Goal: Task Accomplishment & Management: Manage account settings

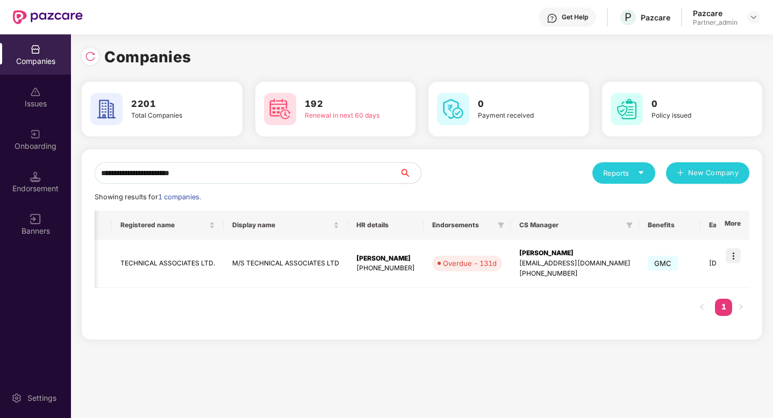
scroll to position [0, 247]
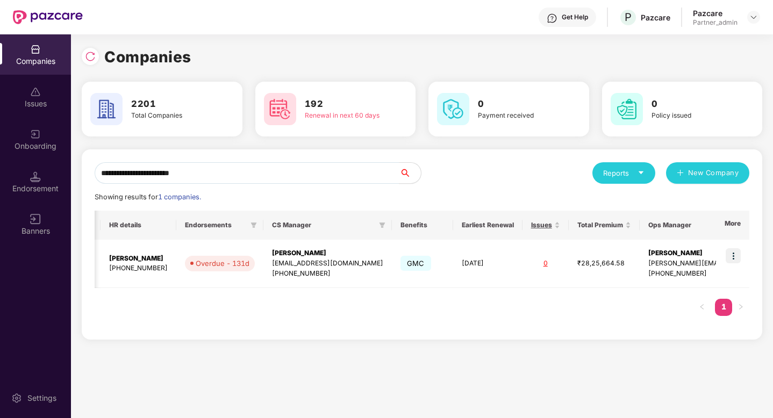
click at [241, 174] on input "**********" at bounding box center [247, 172] width 305 height 21
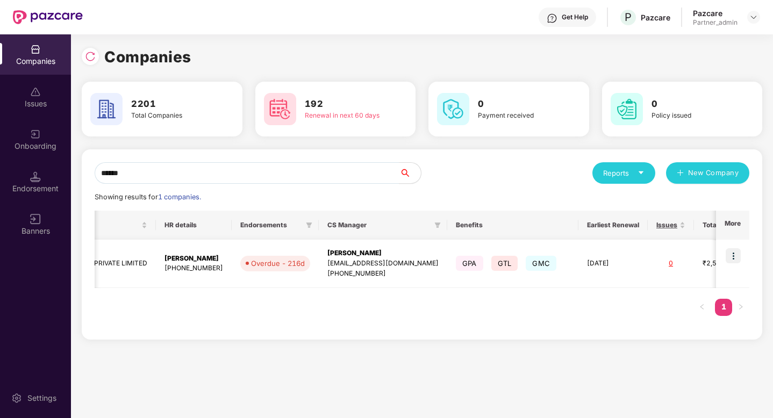
type input "******"
click at [737, 253] on img at bounding box center [732, 255] width 15 height 15
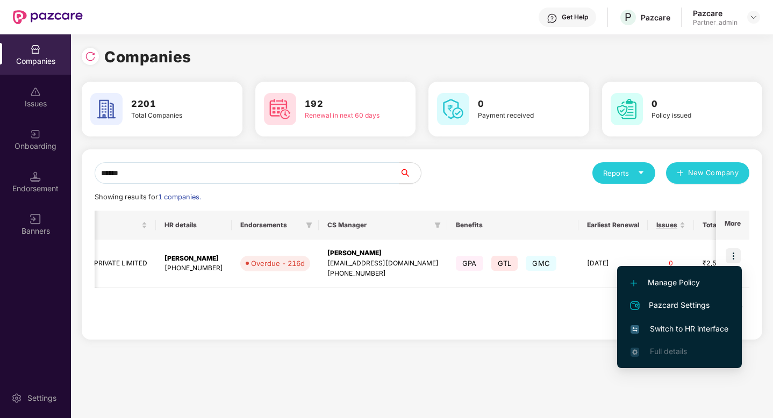
click at [674, 323] on span "Switch to HR interface" at bounding box center [679, 329] width 98 height 12
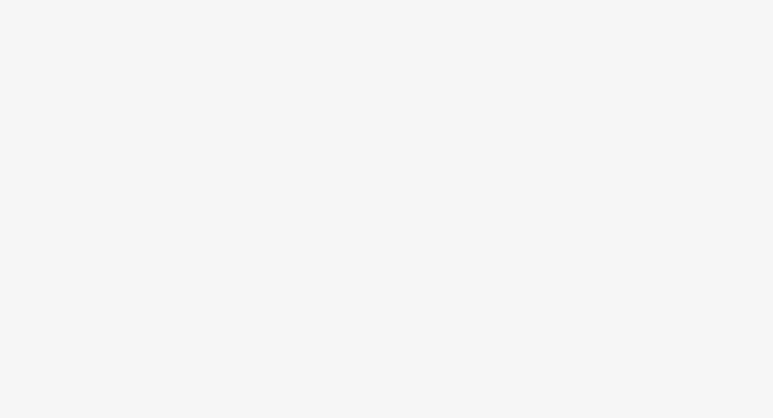
click at [419, 197] on body at bounding box center [386, 209] width 773 height 418
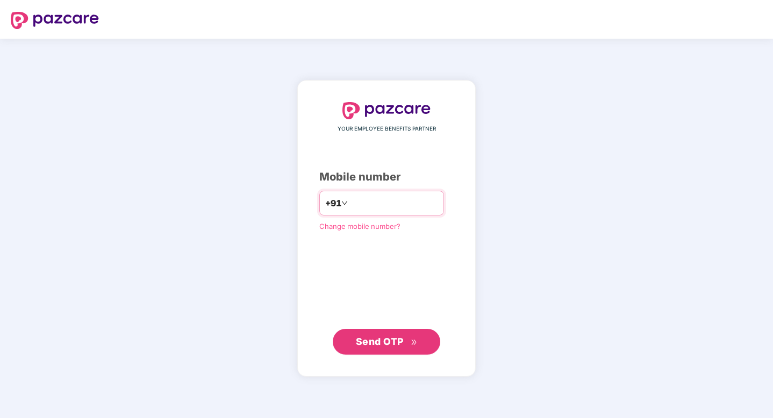
click at [374, 203] on input "number" at bounding box center [394, 202] width 88 height 17
type input "**********"
click at [401, 338] on span "Send OTP" at bounding box center [380, 341] width 48 height 11
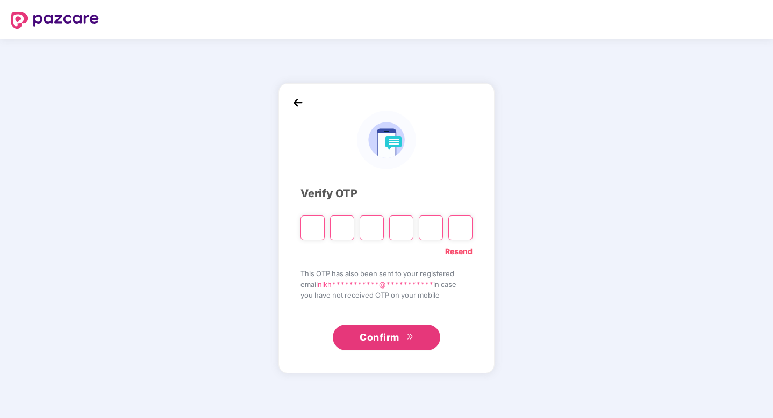
type input "*"
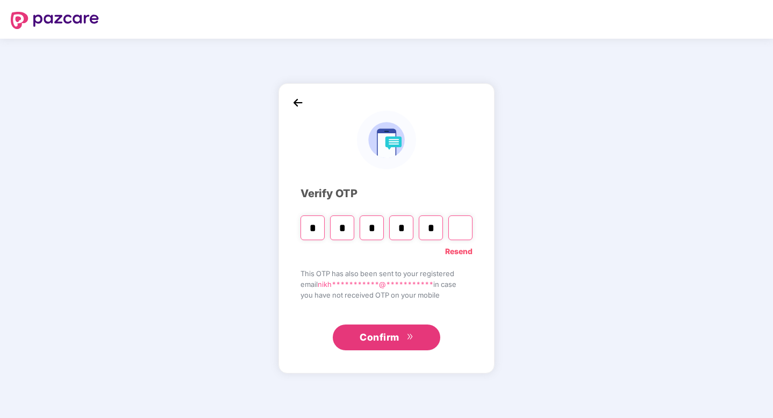
type input "*"
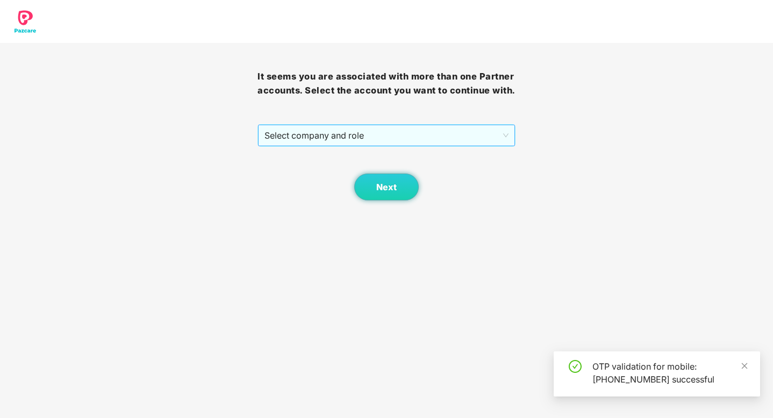
click at [381, 134] on span "Select company and role" at bounding box center [385, 135] width 243 height 20
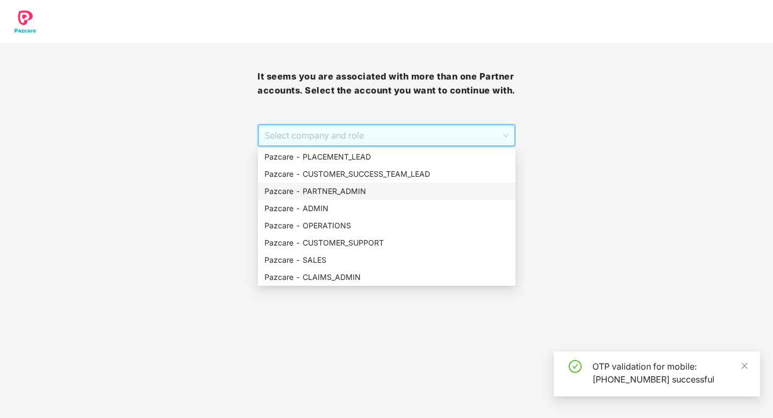
click at [349, 193] on div "Pazcare - PARTNER_ADMIN" at bounding box center [386, 191] width 244 height 12
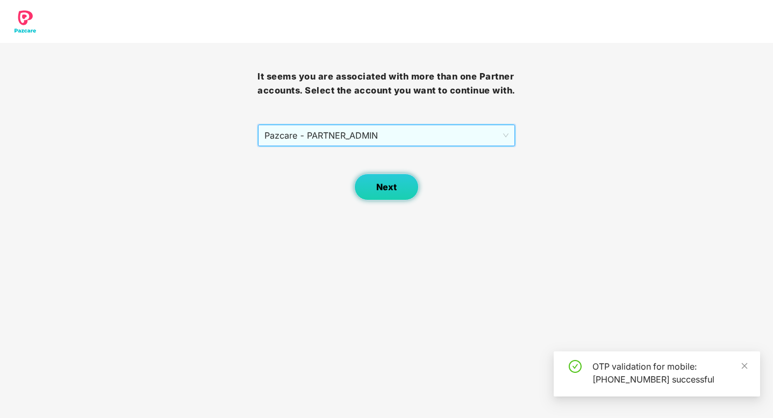
click at [388, 191] on span "Next" at bounding box center [386, 187] width 20 height 10
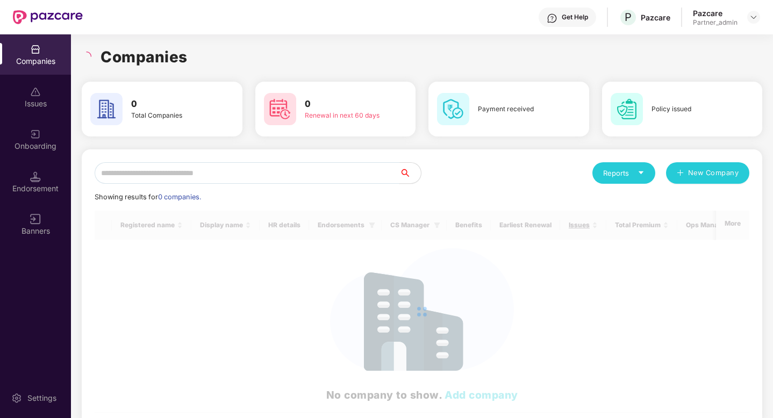
click at [221, 175] on input "text" at bounding box center [247, 172] width 305 height 21
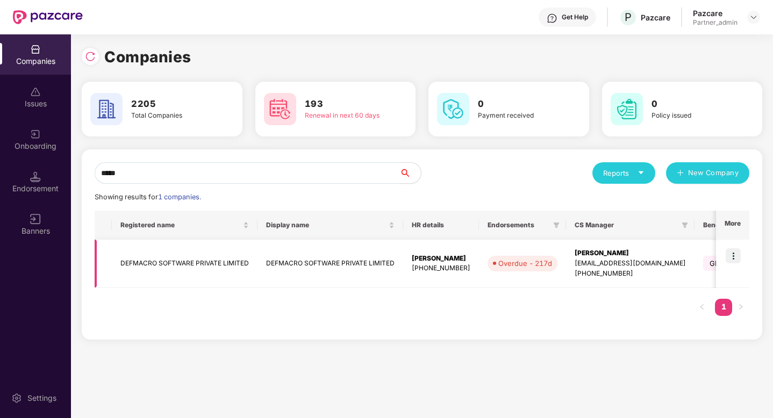
scroll to position [0, 358]
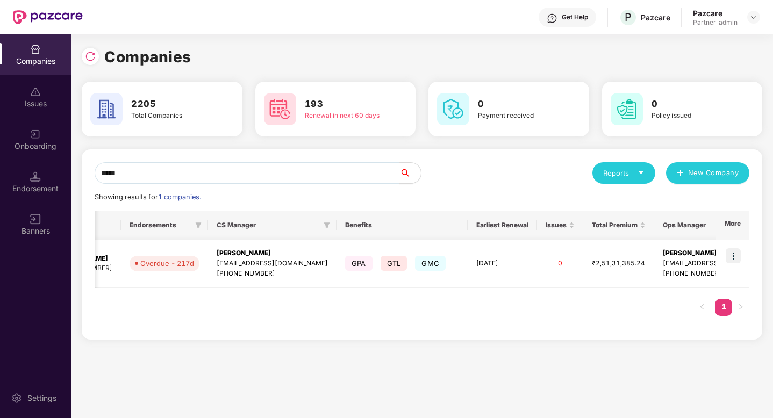
type input "*****"
click at [733, 256] on img at bounding box center [732, 255] width 15 height 15
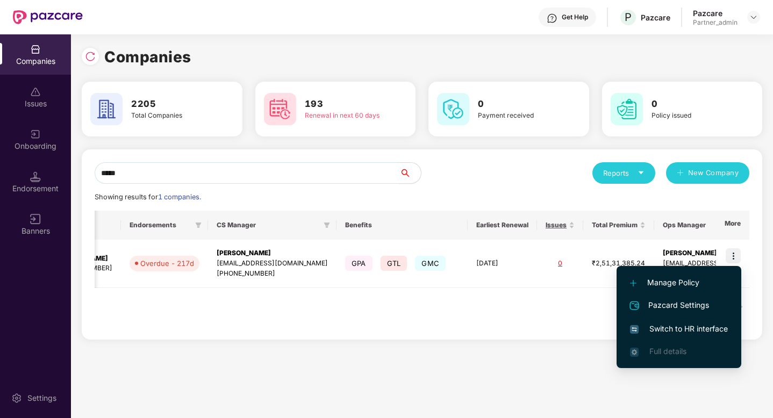
click at [691, 327] on span "Switch to HR interface" at bounding box center [679, 329] width 98 height 12
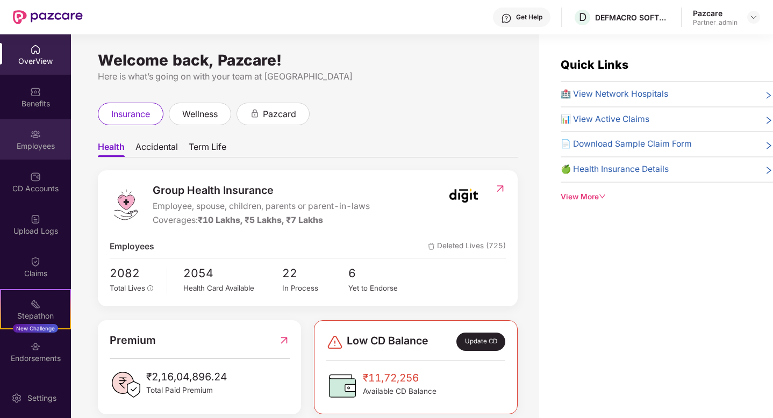
click at [31, 142] on div "Employees" at bounding box center [35, 146] width 71 height 11
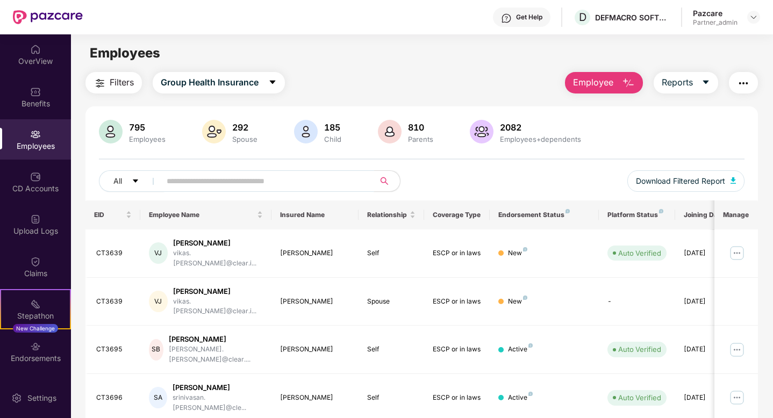
click at [224, 182] on input "text" at bounding box center [263, 181] width 193 height 16
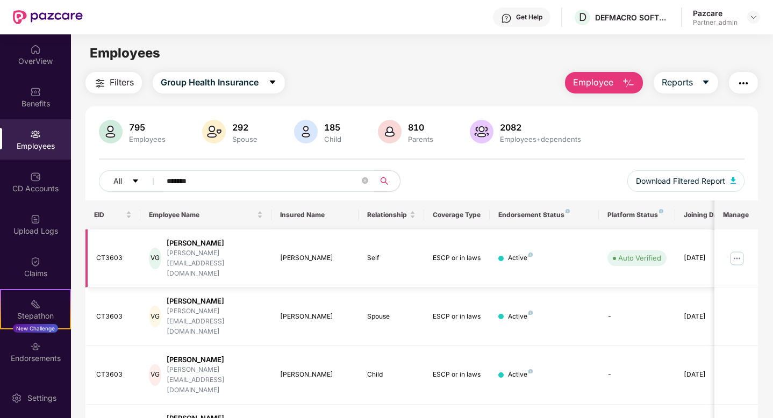
type input "*******"
click at [737, 250] on img at bounding box center [736, 258] width 17 height 17
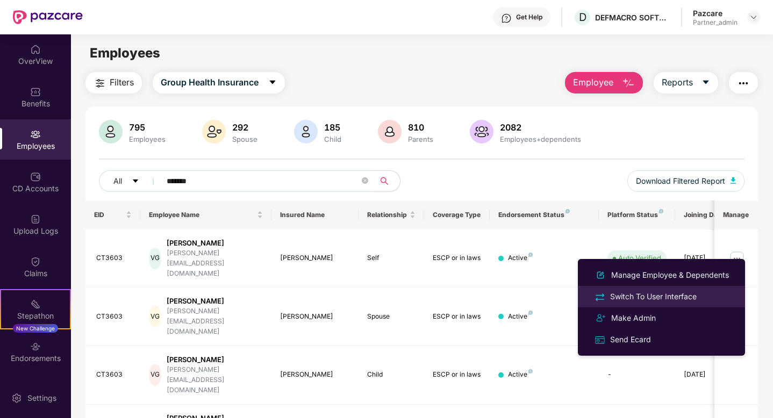
click at [661, 295] on div "Switch To User Interface" at bounding box center [653, 297] width 91 height 12
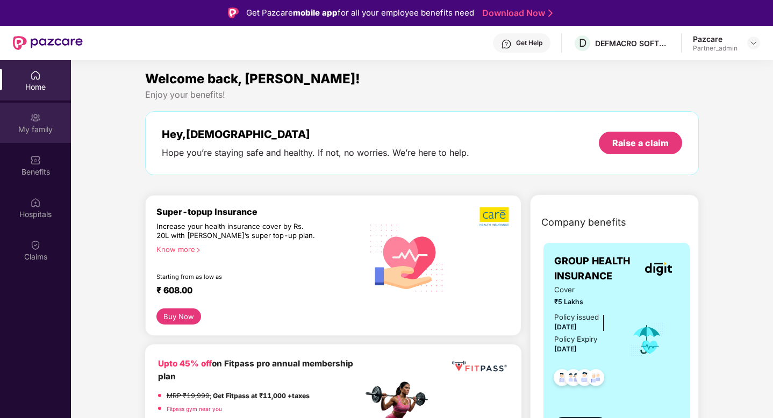
click at [53, 122] on div "My family" at bounding box center [35, 123] width 71 height 40
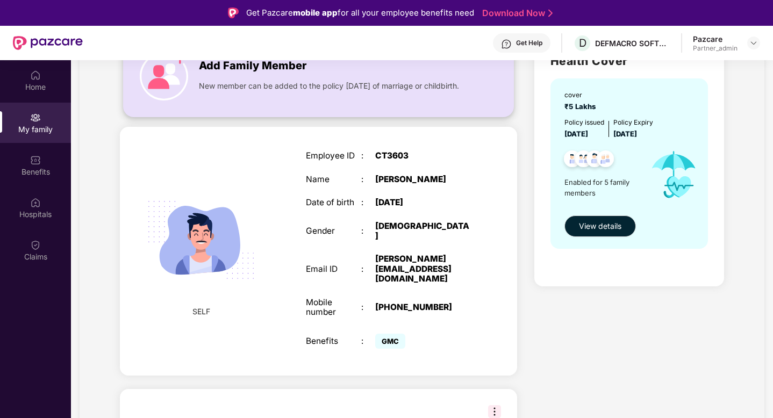
scroll to position [102, 0]
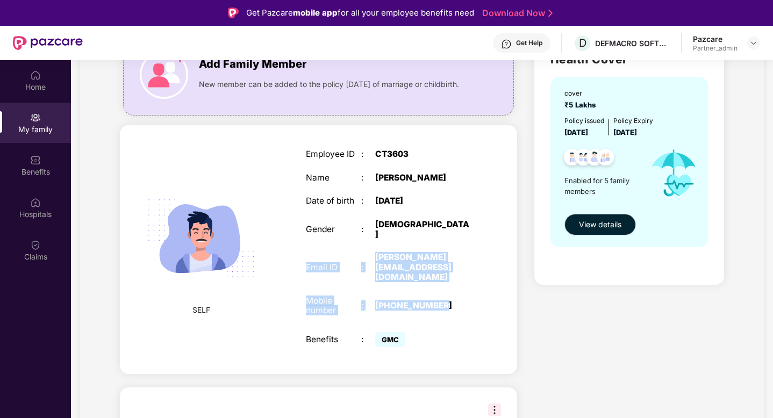
drag, startPoint x: 451, startPoint y: 285, endPoint x: 301, endPoint y: 255, distance: 153.0
click at [301, 255] on div "Employee ID : CT3603 Name : Vaibhav Gupta Date of birth : 14 July 1990 Gender :…" at bounding box center [389, 249] width 188 height 227
copy div "Email ID : vaibhav.gupta@clear.in Mobile number : +919567933340"
